Goal: Use online tool/utility: Utilize a website feature to perform a specific function

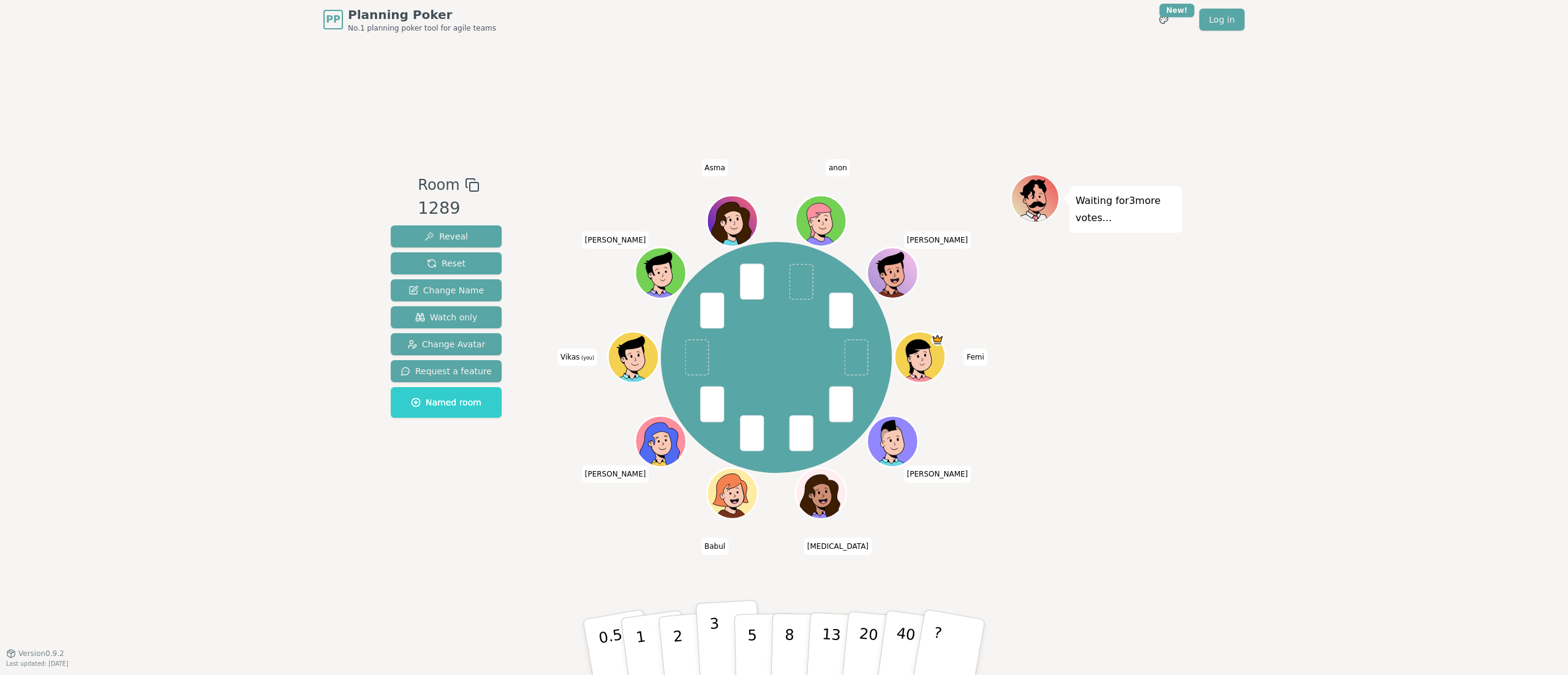
click at [718, 648] on p "3" at bounding box center [716, 649] width 13 height 67
click at [750, 634] on p "5" at bounding box center [752, 647] width 10 height 66
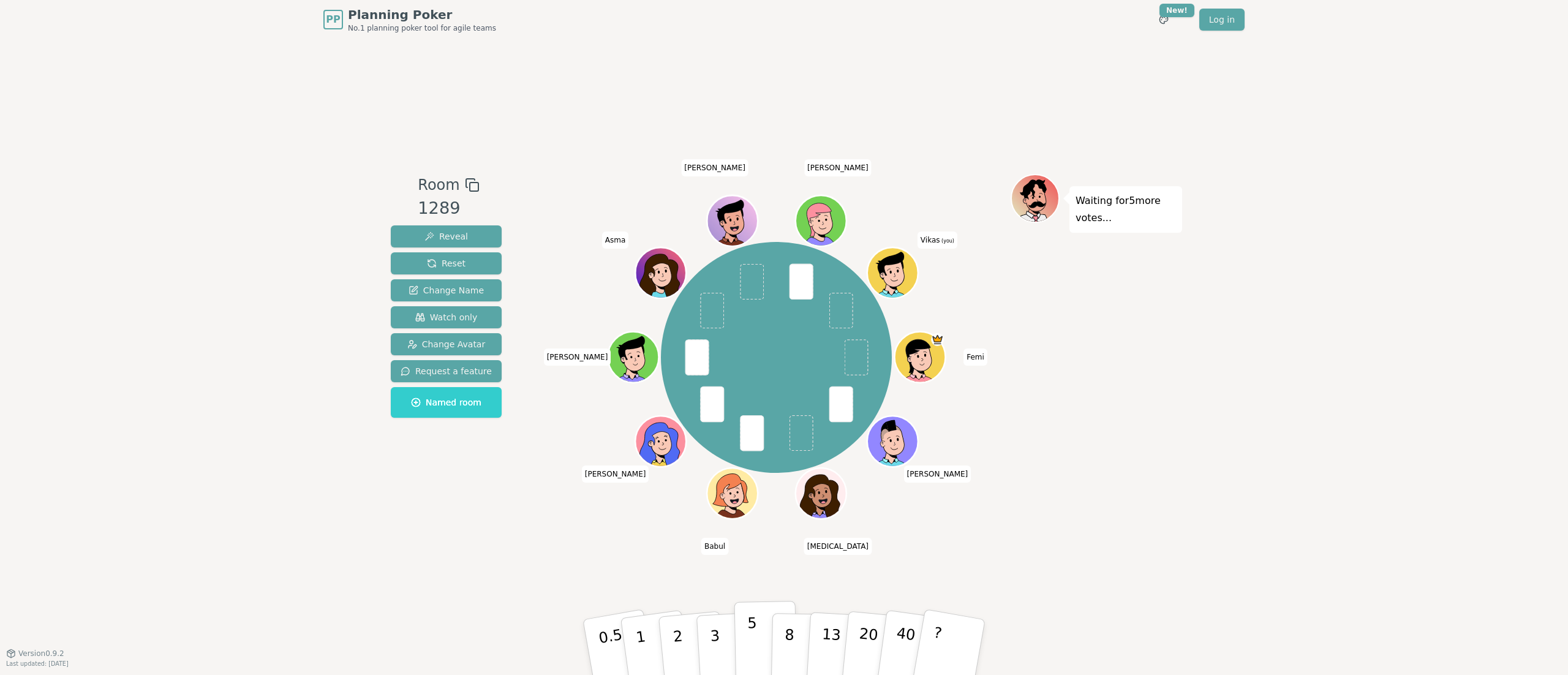
click at [758, 642] on button "5" at bounding box center [766, 647] width 63 height 93
click at [1387, 578] on div "PP Planning Poker No.1 planning poker tool for agile teams Toggle theme New! Lo…" at bounding box center [784, 338] width 1568 height 675
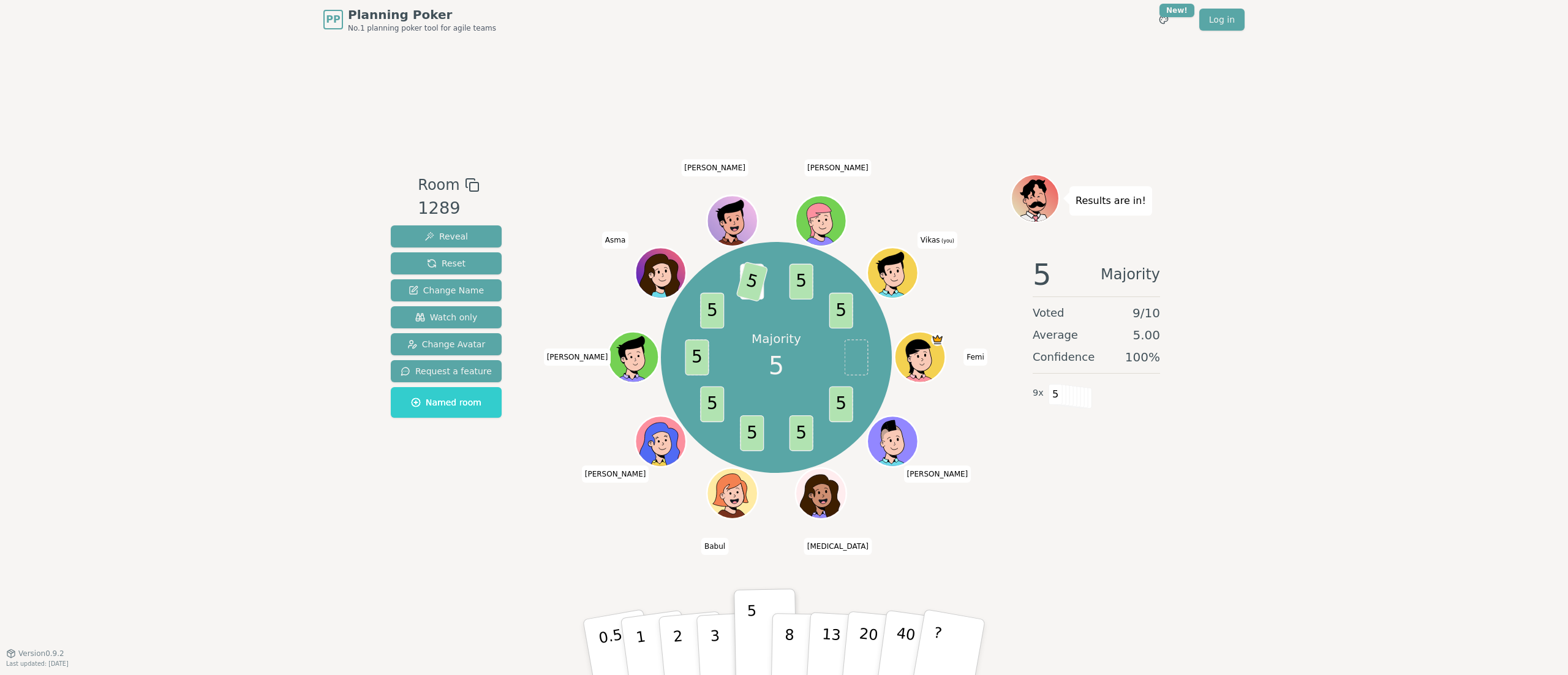
click at [1385, 562] on div "PP Planning Poker No.1 planning poker tool for agile teams Toggle theme New! Lo…" at bounding box center [784, 338] width 1568 height 675
click at [1460, 466] on div "PP Planning Poker No.1 planning poker tool for agile teams Toggle theme New! Lo…" at bounding box center [784, 338] width 1568 height 675
drag, startPoint x: 1340, startPoint y: 347, endPoint x: 1294, endPoint y: 318, distance: 54.4
click at [1340, 348] on div "PP Planning Poker No.1 planning poker tool for agile teams Toggle theme New! Lo…" at bounding box center [784, 338] width 1568 height 675
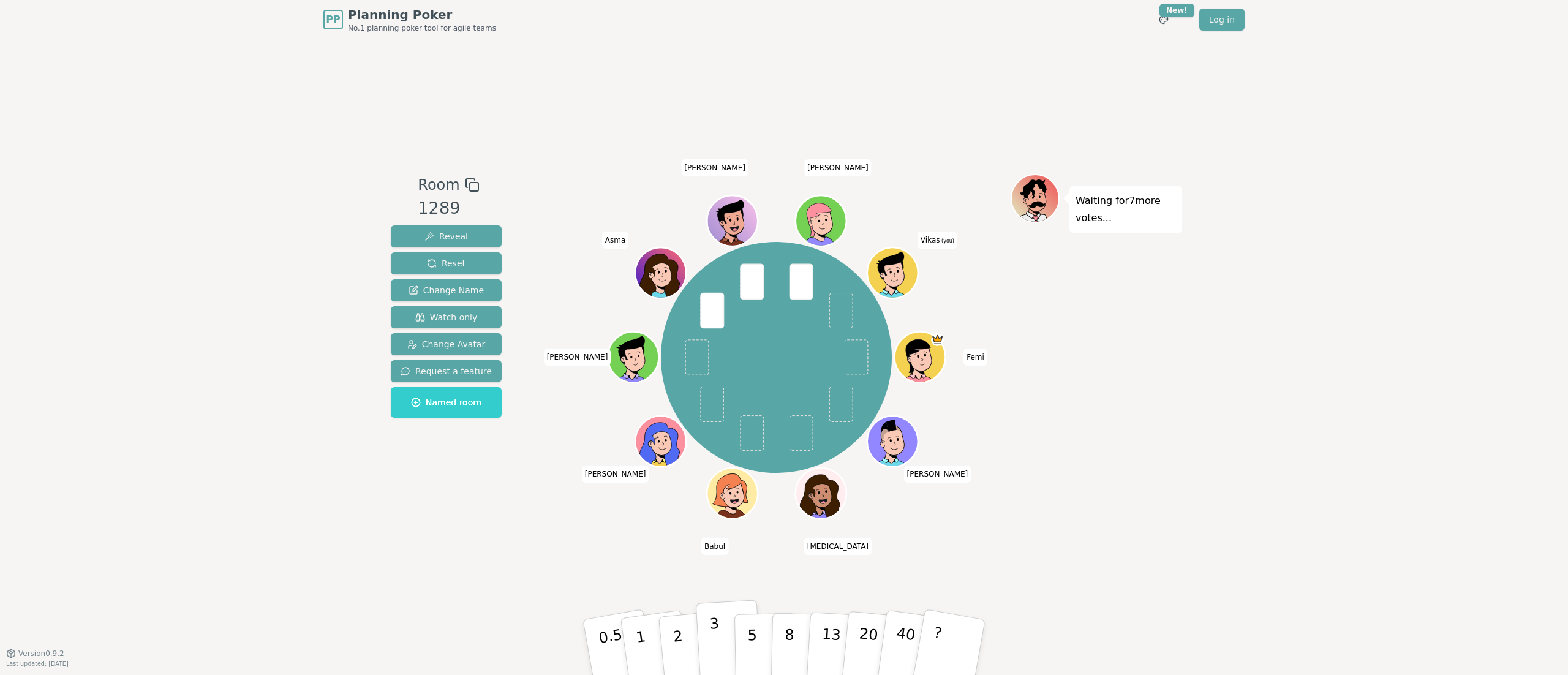
click at [707, 636] on button "3" at bounding box center [729, 647] width 67 height 95
